Goal: Check status: Check status

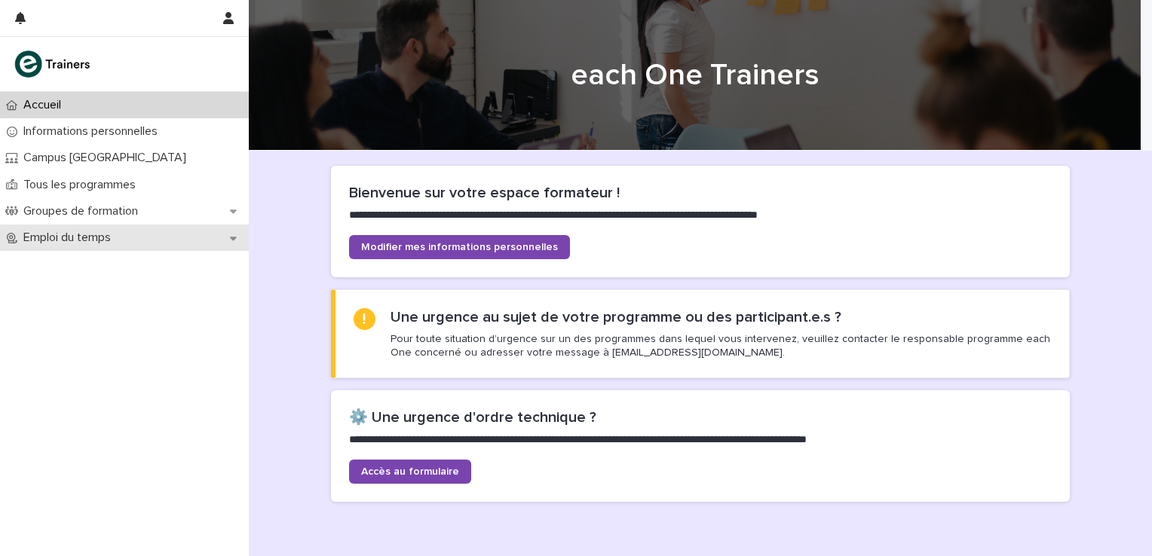
click at [233, 237] on icon at bounding box center [233, 239] width 7 height 4
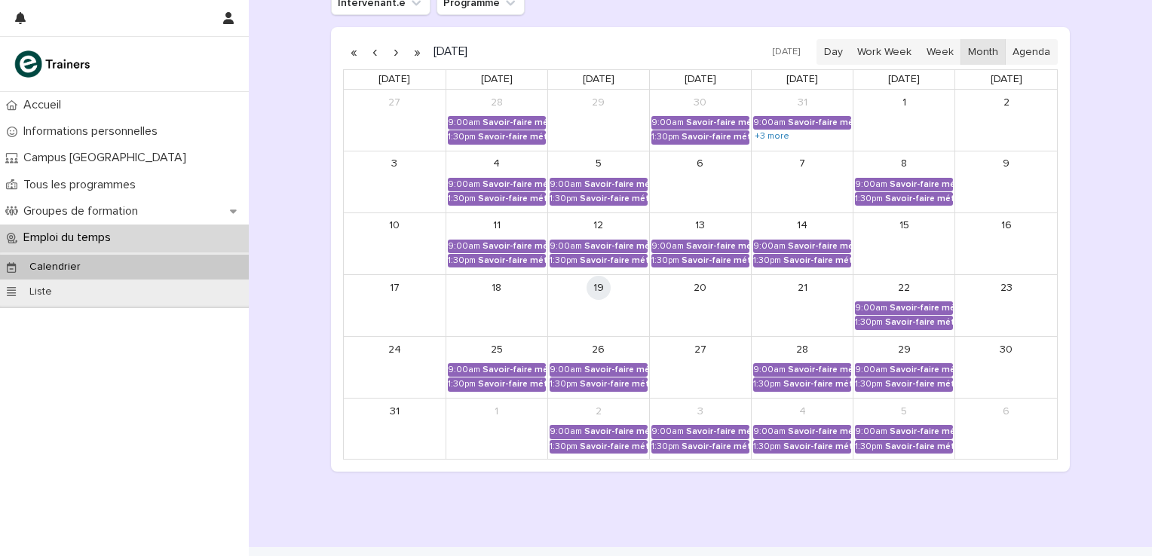
scroll to position [216, 0]
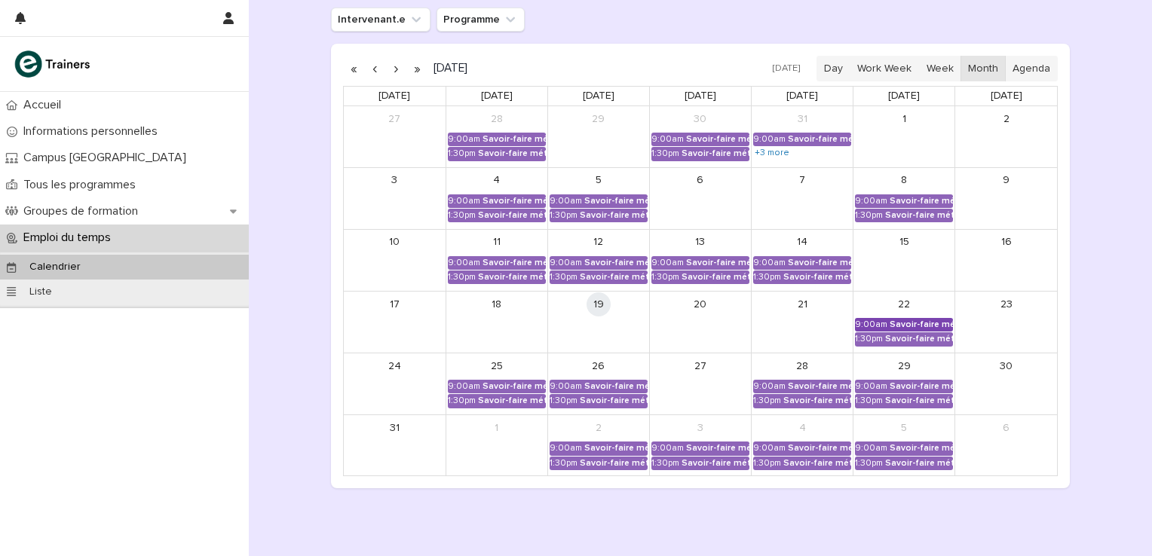
click at [913, 320] on div "Savoir-faire métier - Préparation au CCP2" at bounding box center [920, 325] width 63 height 11
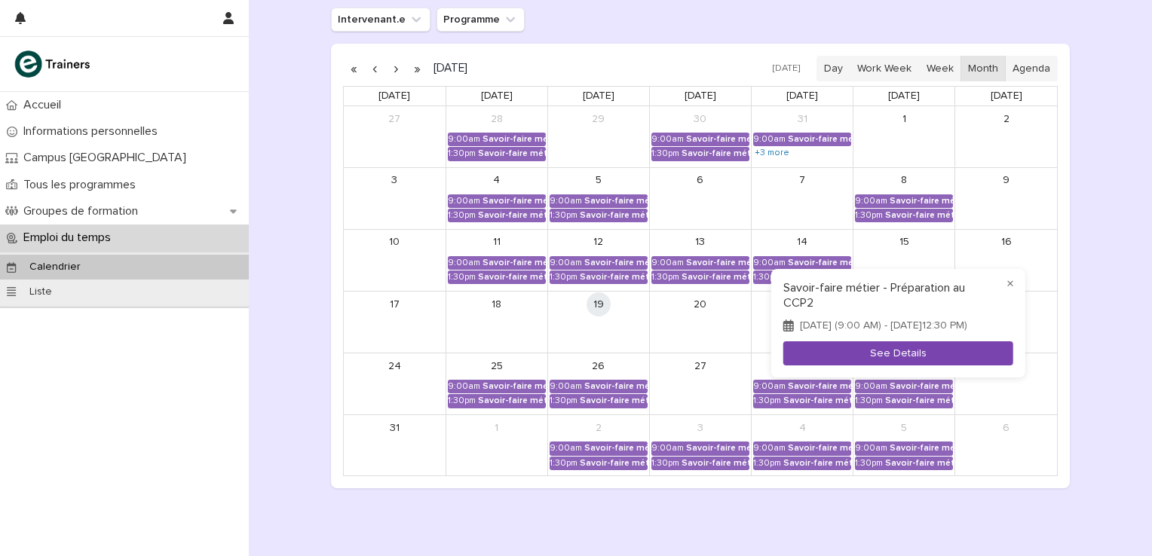
click at [889, 360] on button "See Details" at bounding box center [898, 353] width 230 height 25
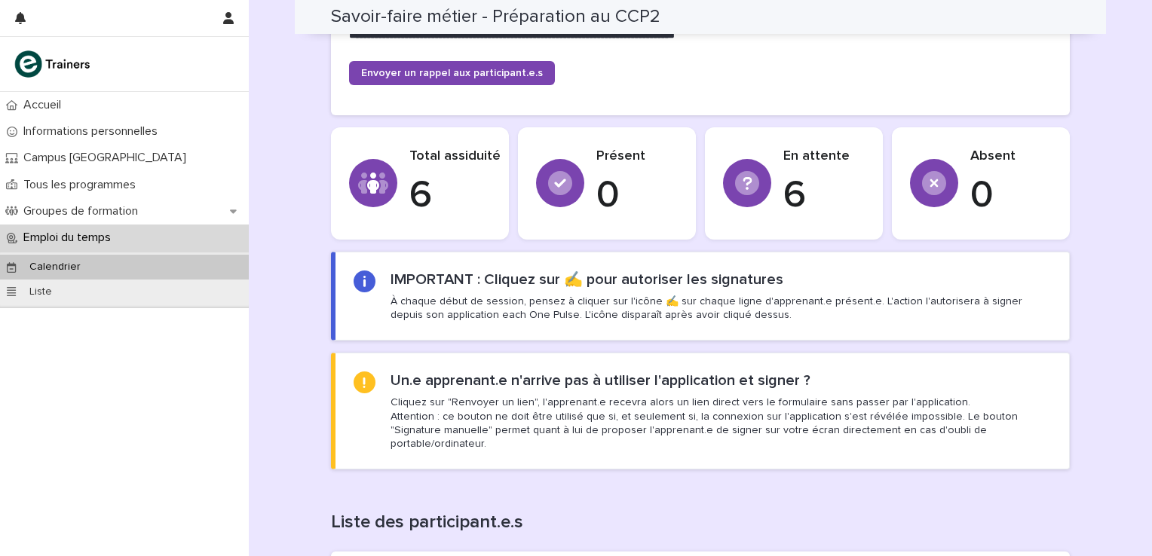
scroll to position [483, 0]
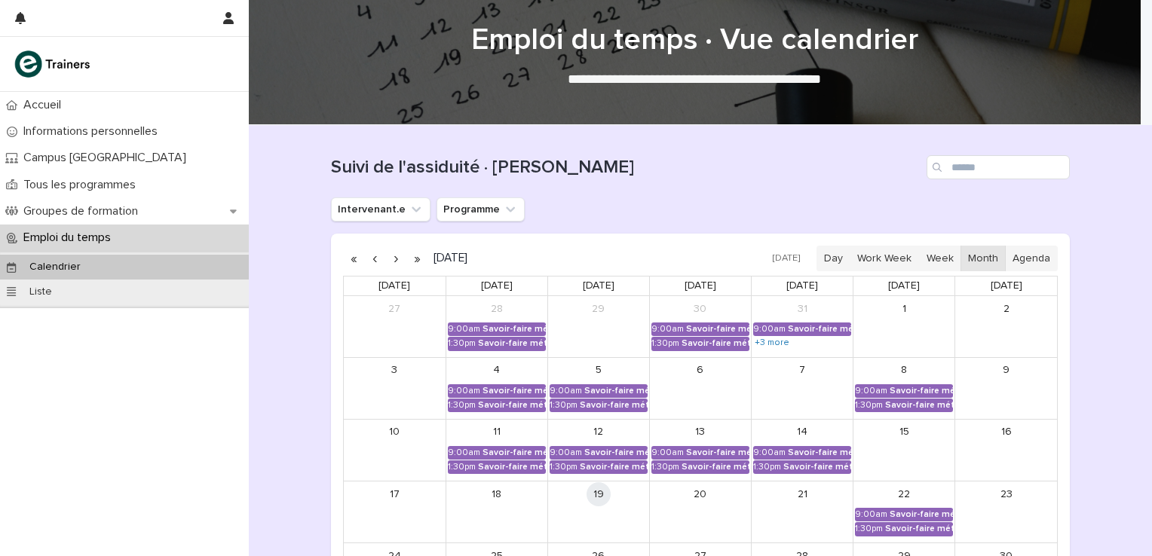
scroll to position [100, 0]
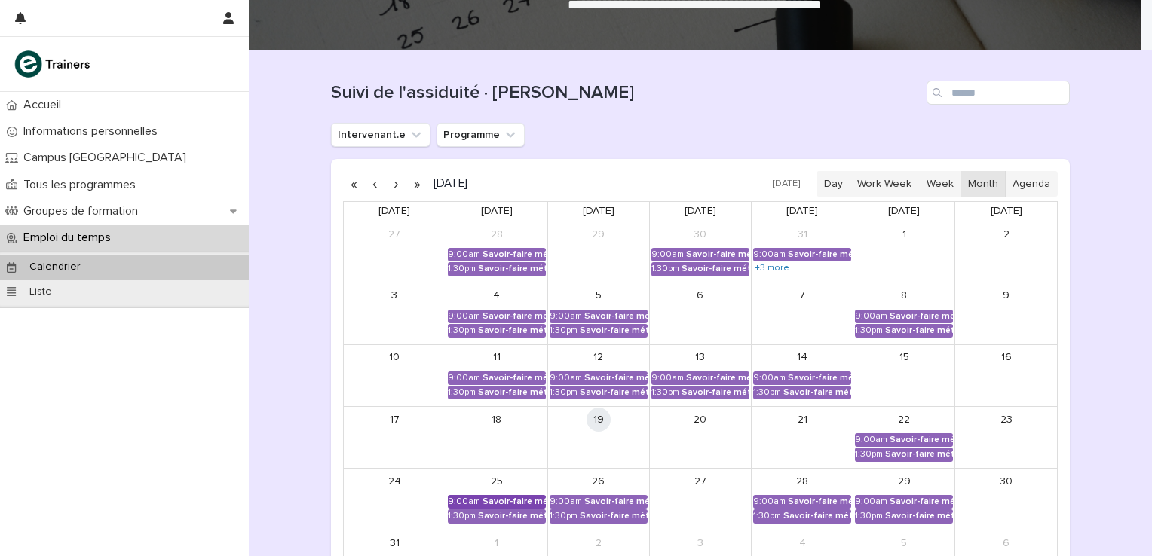
click at [504, 500] on div "Savoir-faire métier - Préparation au CCP2" at bounding box center [513, 502] width 63 height 11
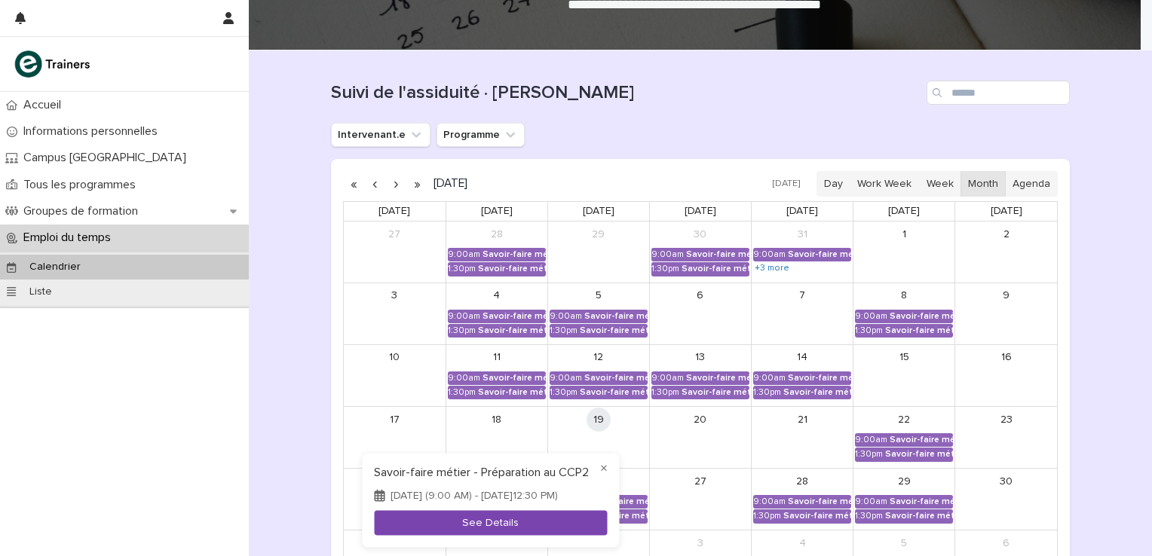
click at [509, 527] on button "See Details" at bounding box center [490, 523] width 233 height 25
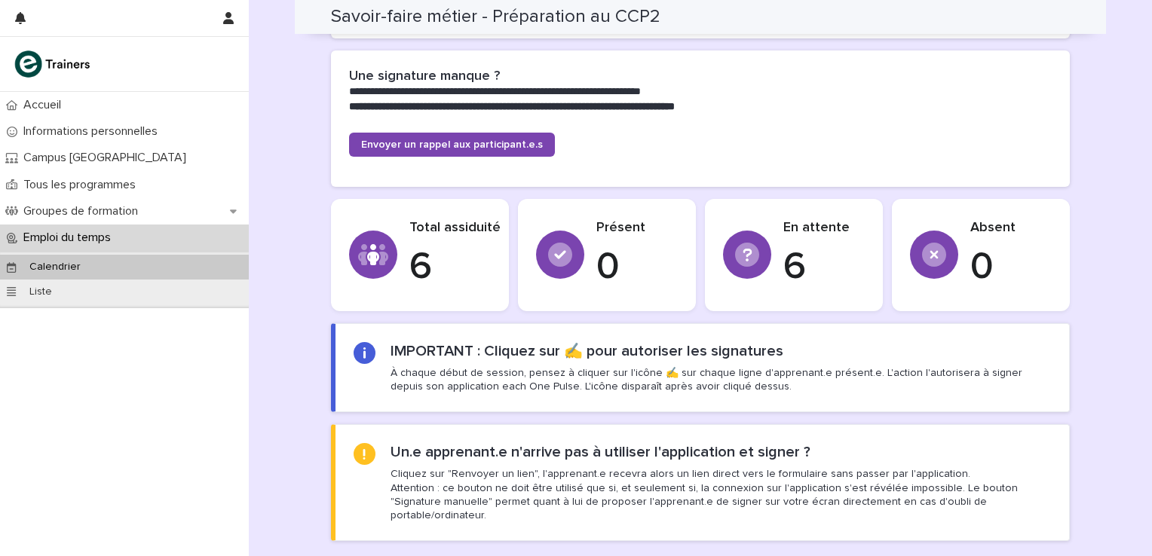
scroll to position [452, 0]
